Goal: Learn about a topic: Learn about a topic

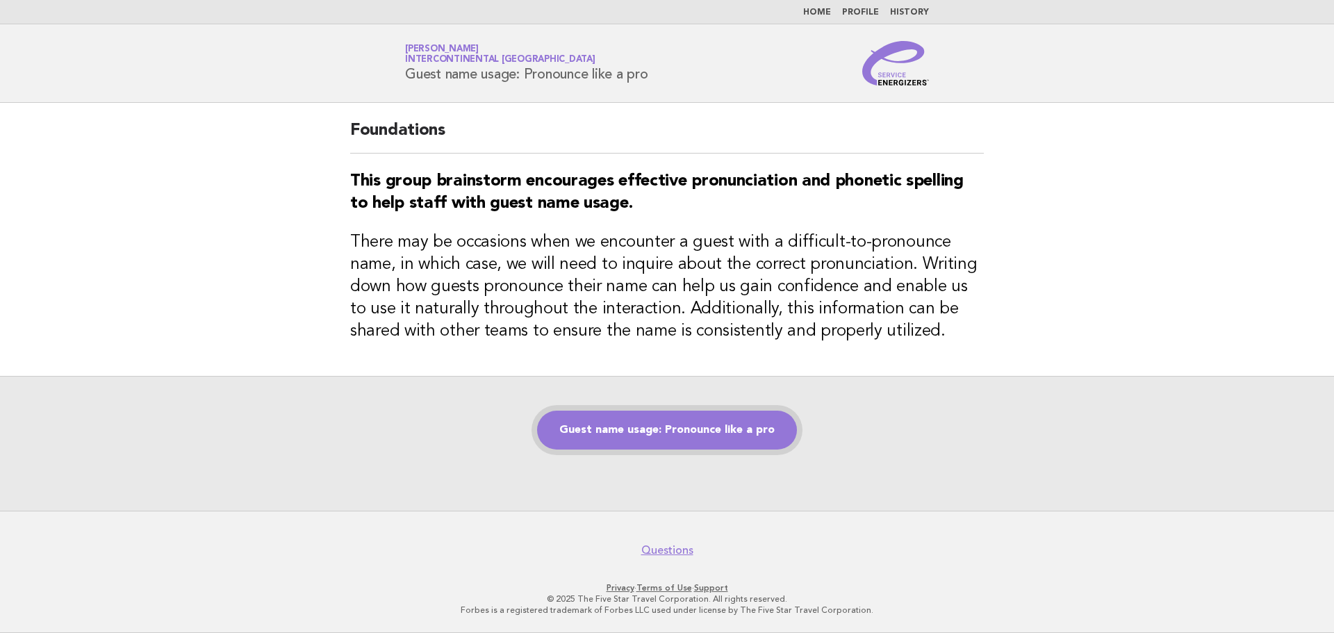
click at [655, 431] on link "Guest name usage: Pronounce like a pro" at bounding box center [667, 430] width 260 height 39
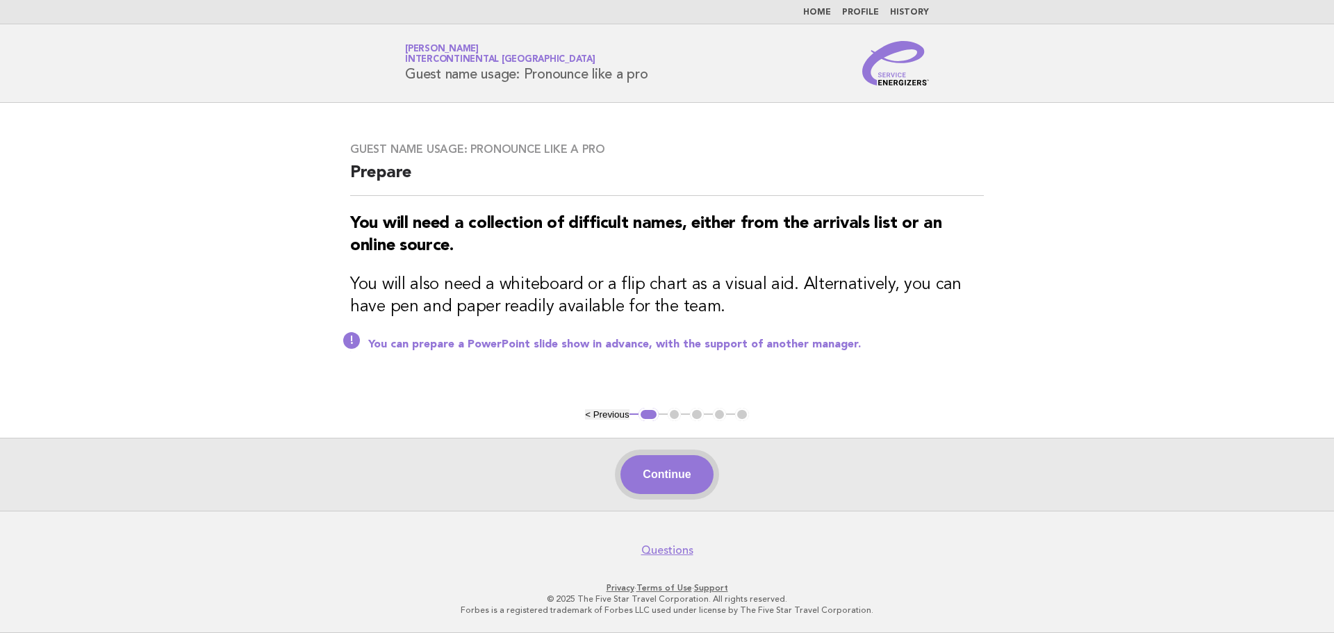
click at [658, 474] on button "Continue" at bounding box center [666, 474] width 92 height 39
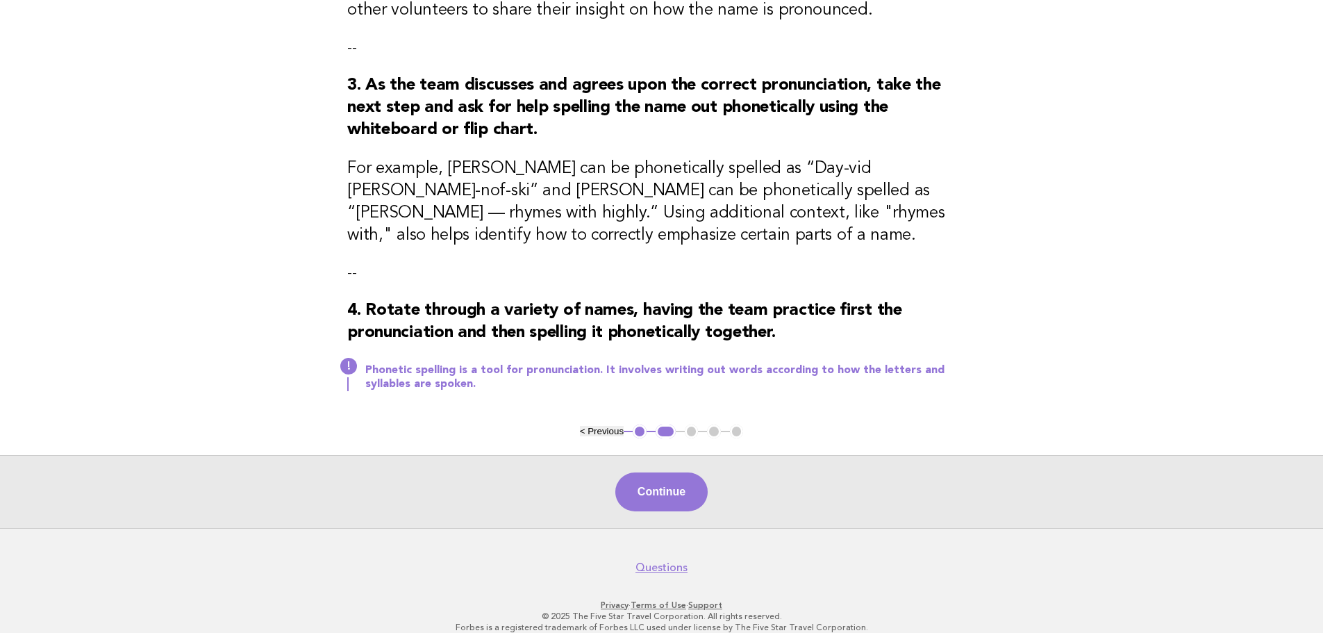
scroll to position [409, 0]
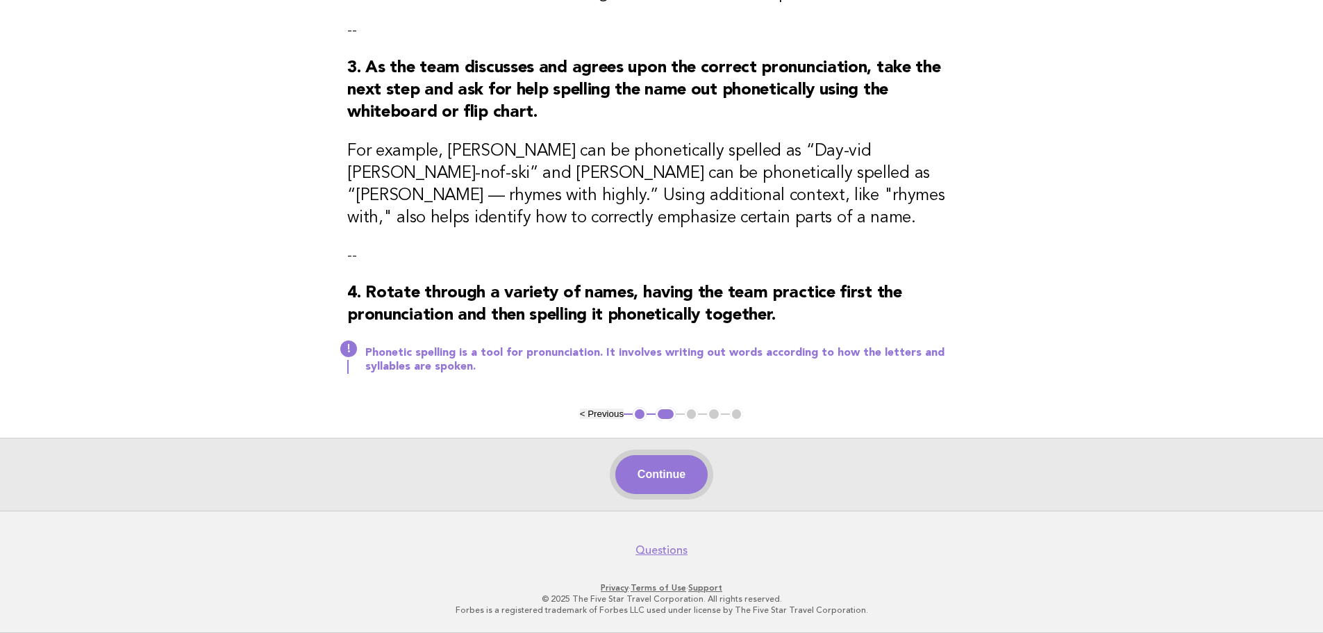
click at [663, 465] on button "Continue" at bounding box center [662, 474] width 92 height 39
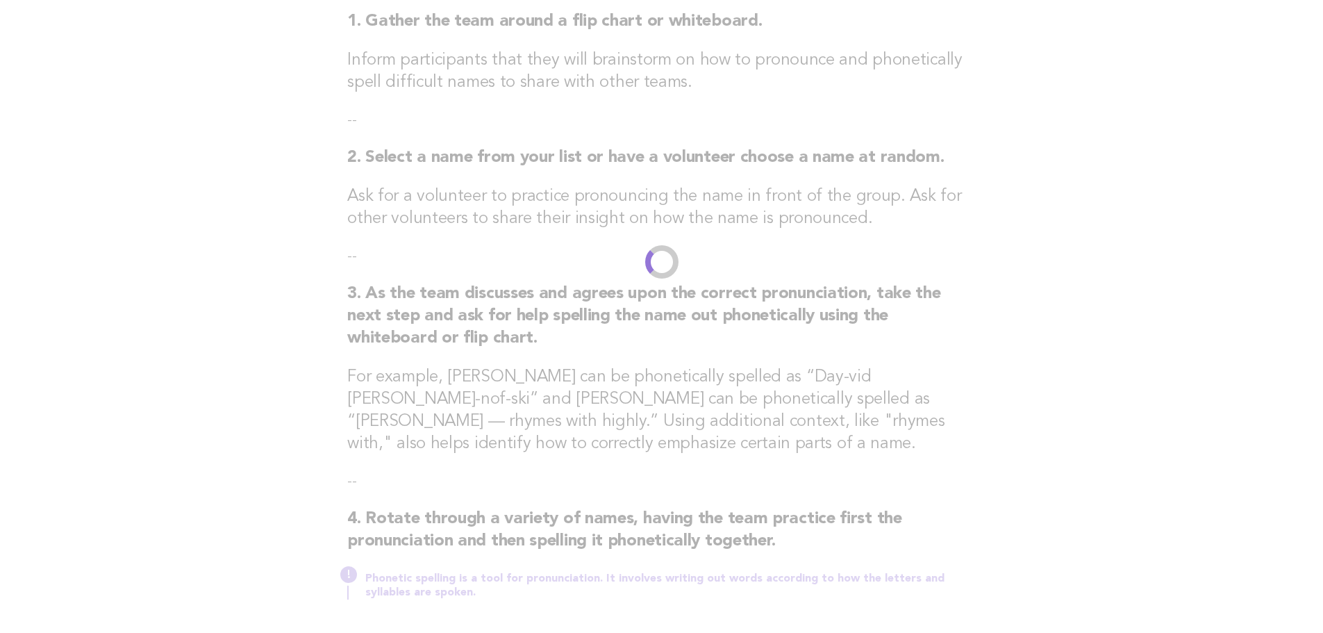
scroll to position [0, 0]
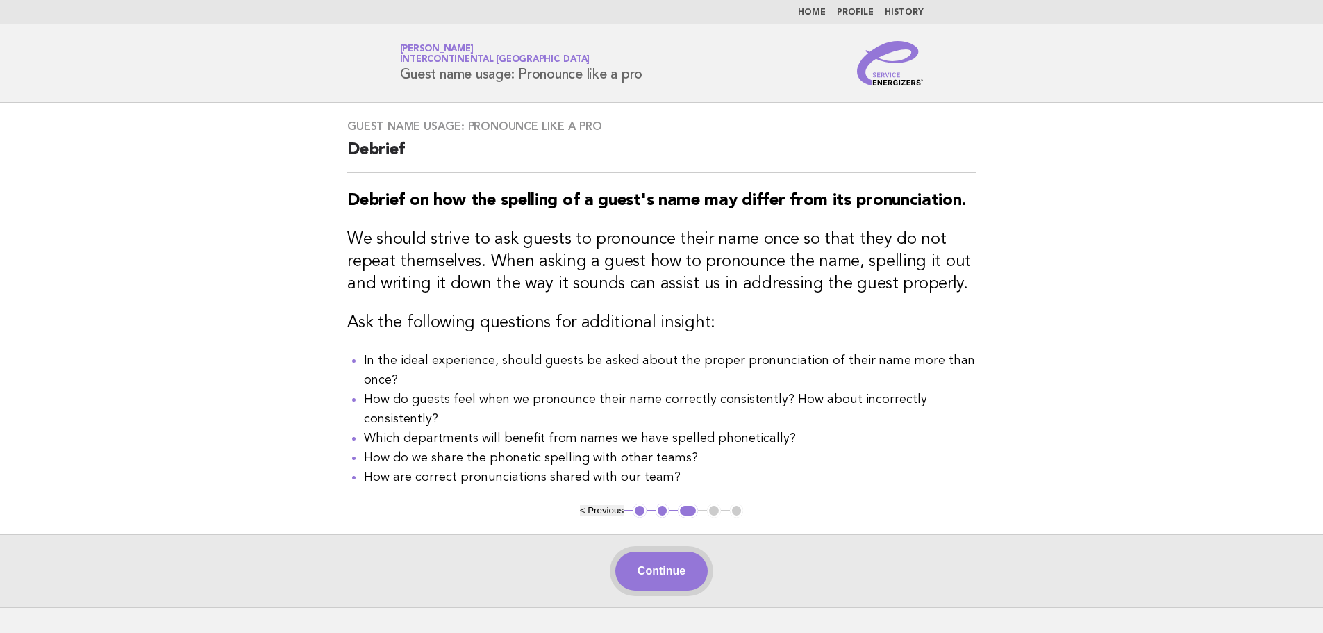
click at [646, 552] on button "Continue" at bounding box center [662, 571] width 92 height 39
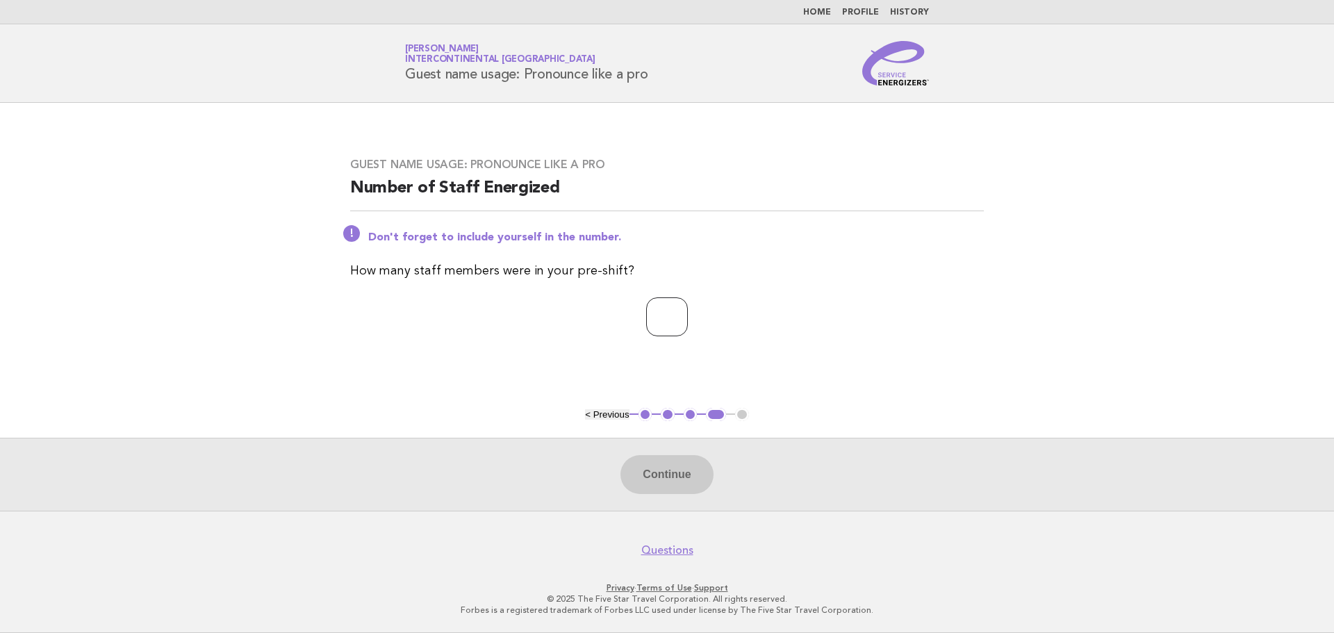
click at [646, 316] on input "number" at bounding box center [667, 316] width 42 height 39
type input "**"
click at [677, 476] on button "Continue" at bounding box center [666, 474] width 92 height 39
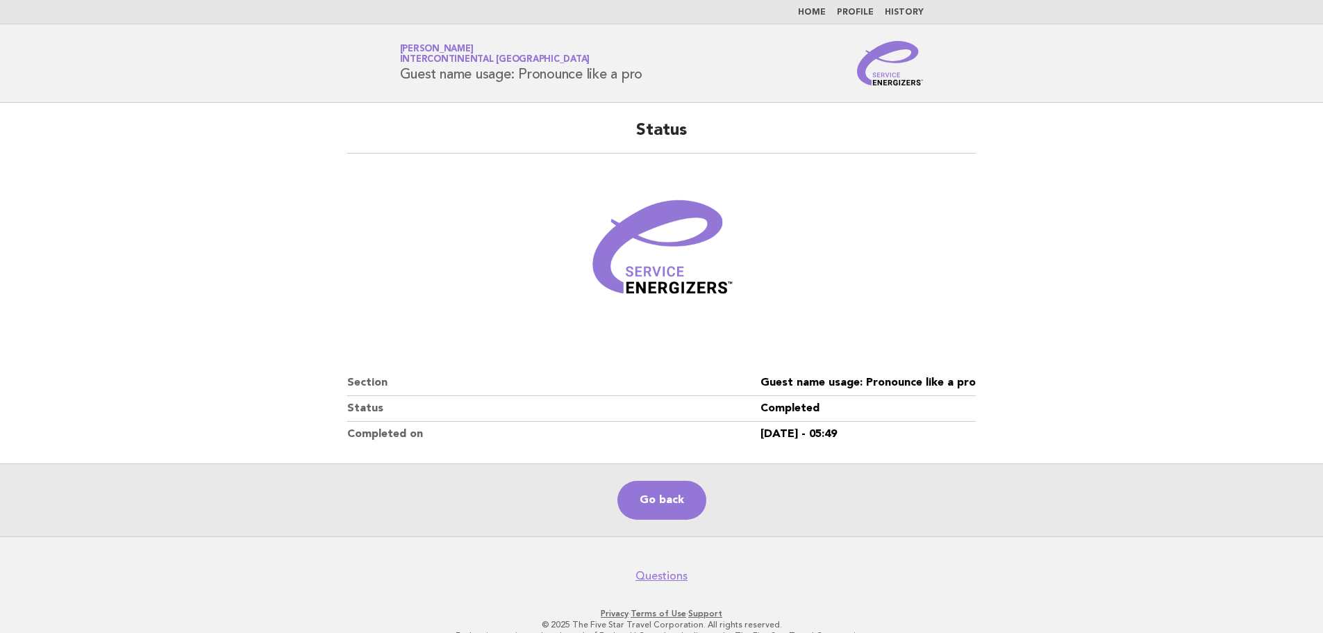
click at [823, 13] on link "Home" at bounding box center [812, 12] width 28 height 8
